Goal: Contribute content: Add original content to the website for others to see

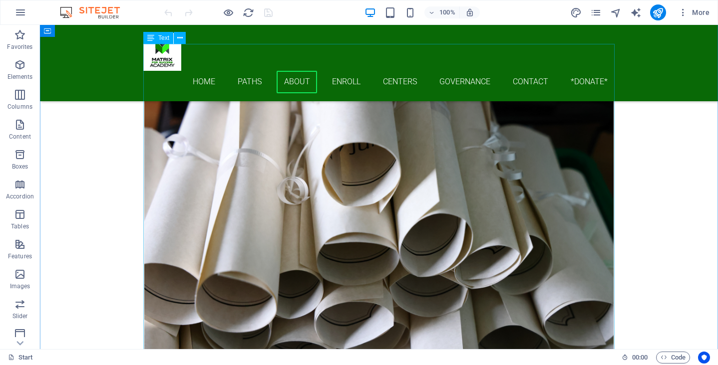
scroll to position [2134, 0]
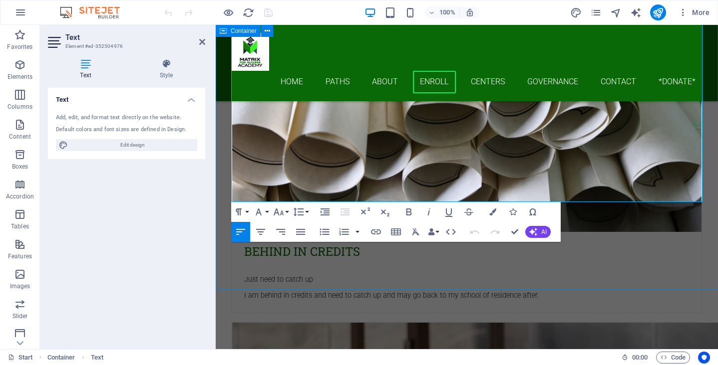
scroll to position [2242, 0]
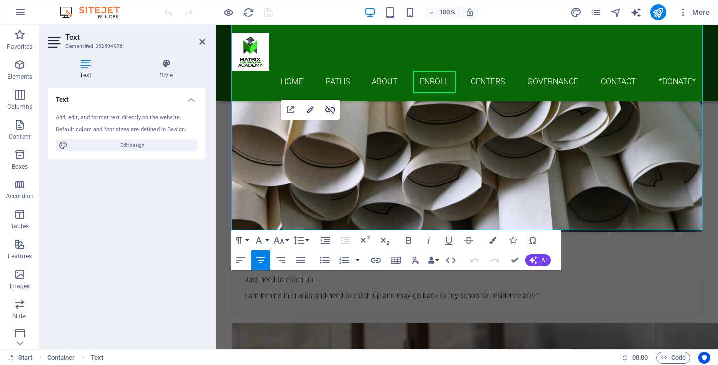
click at [325, 111] on icon "button" at bounding box center [330, 109] width 10 height 9
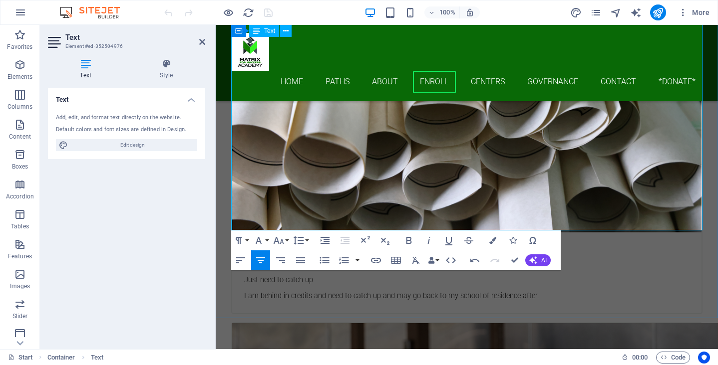
click at [378, 261] on icon "button" at bounding box center [376, 261] width 12 height 12
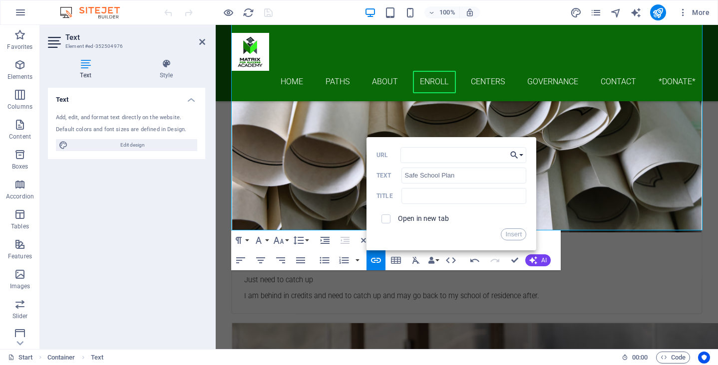
click at [520, 154] on button "Choose Link" at bounding box center [516, 155] width 19 height 16
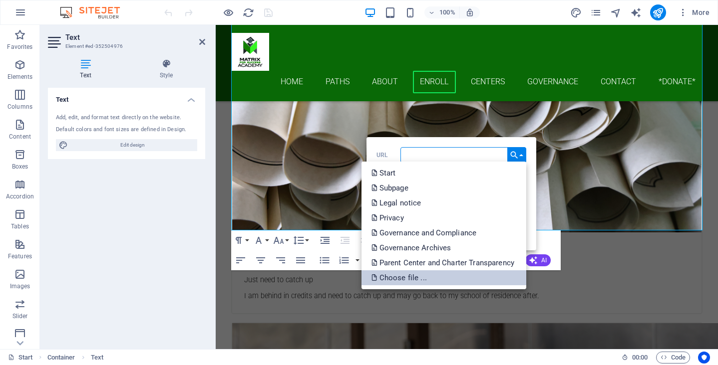
click at [440, 281] on link "Choose file ..." at bounding box center [443, 278] width 165 height 15
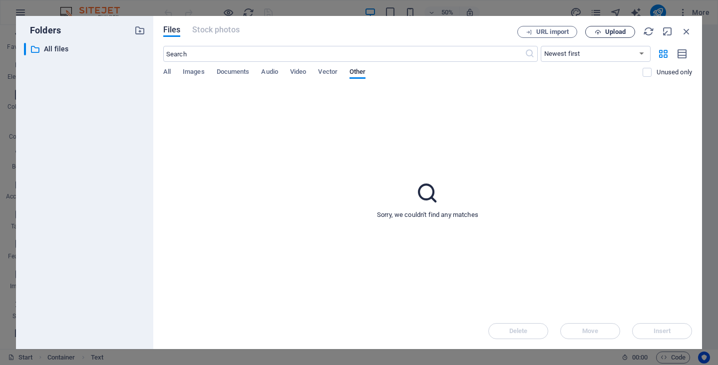
click at [609, 34] on span "Upload" at bounding box center [615, 32] width 20 height 6
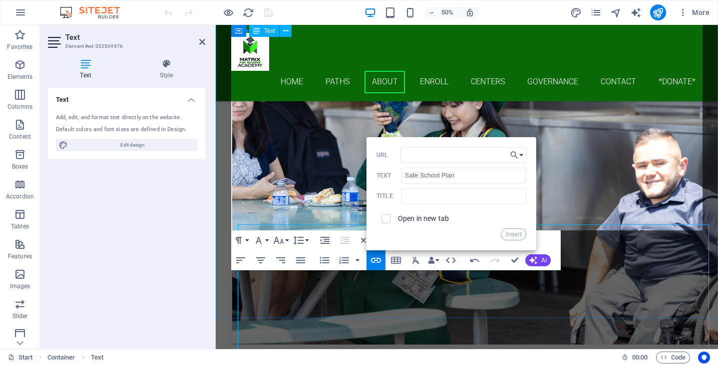
scroll to position [2242, 0]
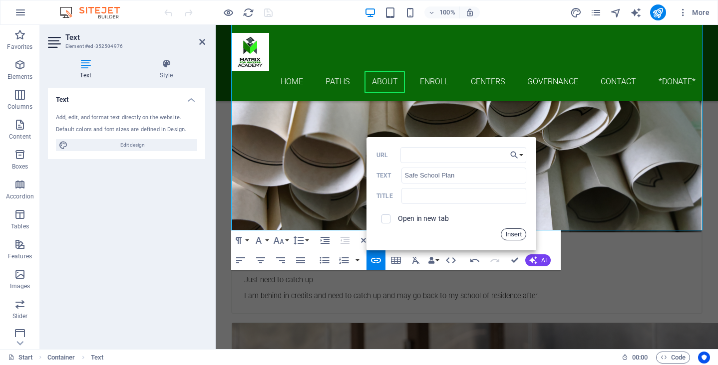
click at [516, 235] on button "Insert" at bounding box center [513, 235] width 25 height 12
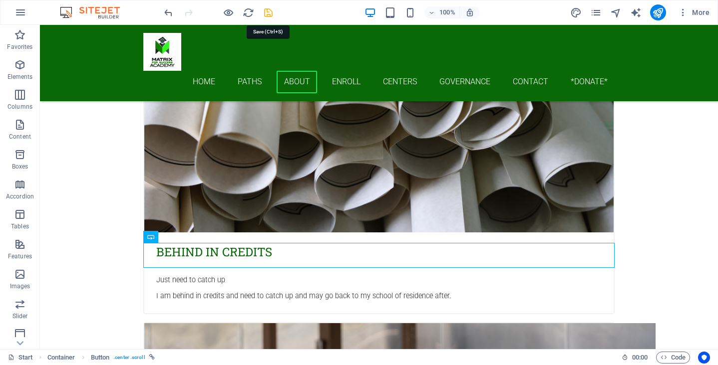
click at [264, 13] on icon "save" at bounding box center [268, 12] width 11 height 11
checkbox input "false"
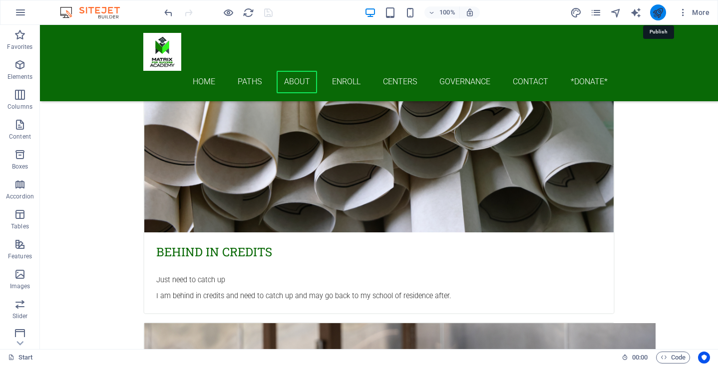
click at [659, 15] on icon "publish" at bounding box center [657, 12] width 11 height 11
